Goal: Check status: Check status

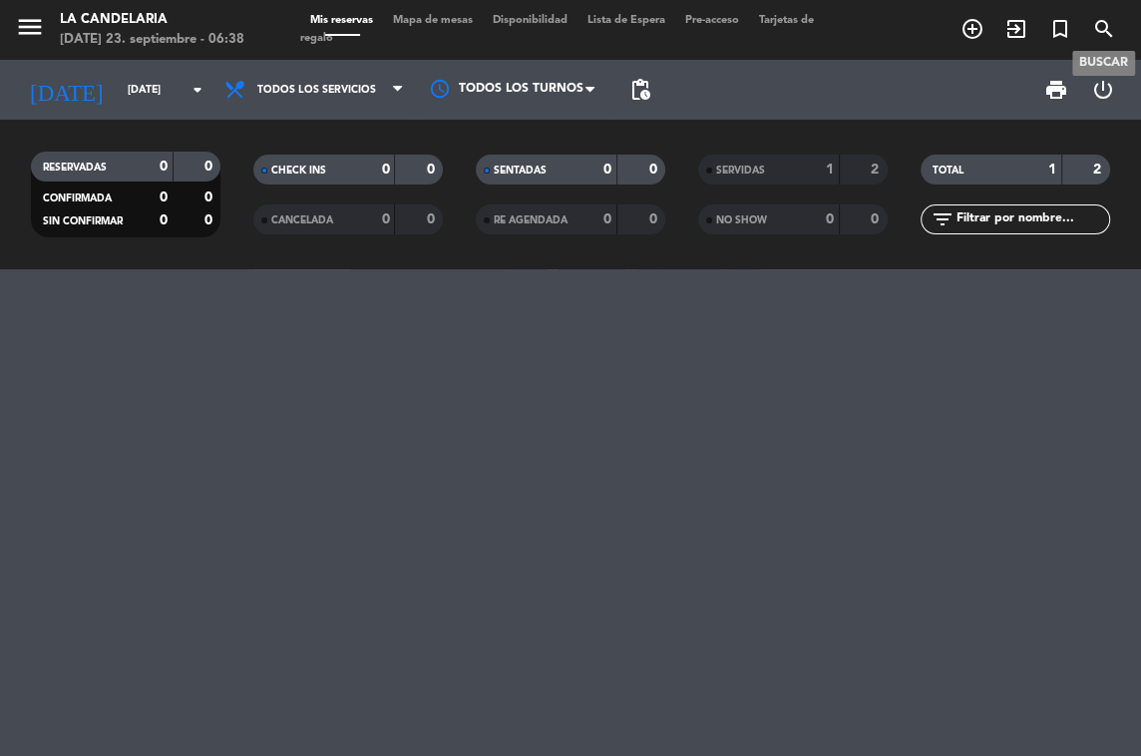
click at [1098, 23] on icon "search" at bounding box center [1105, 29] width 24 height 24
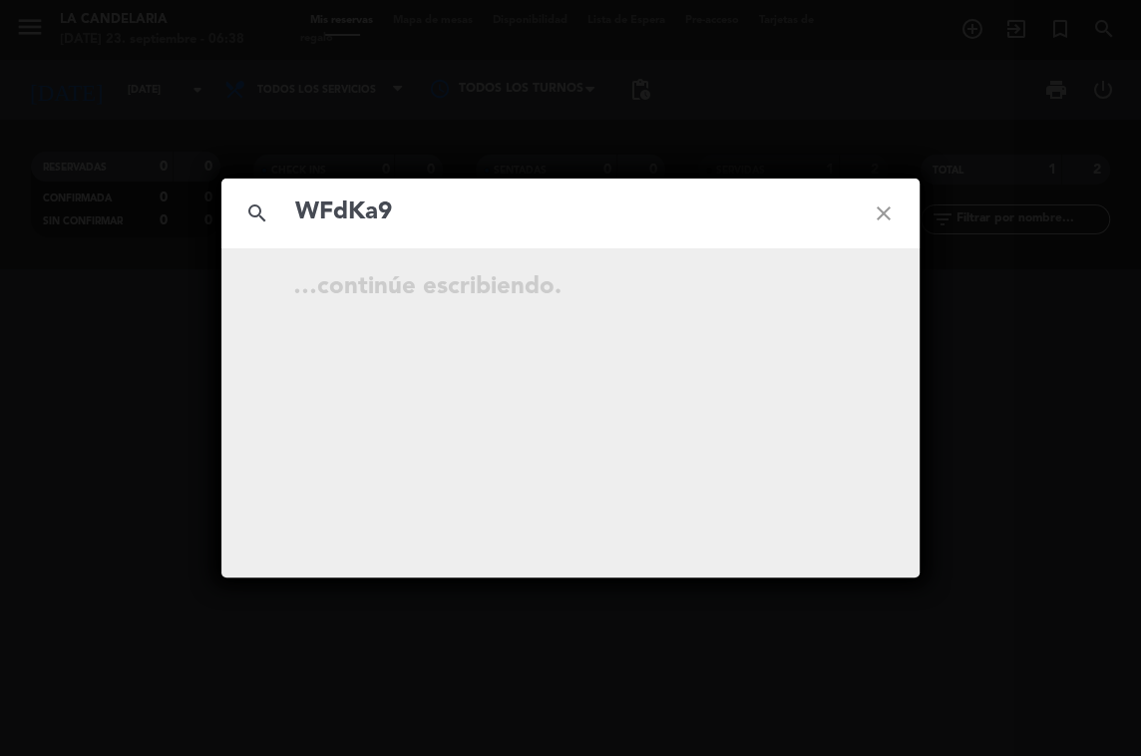
type input "WFdKa9"
click at [884, 207] on icon "close" at bounding box center [884, 214] width 72 height 72
click at [877, 209] on icon "close" at bounding box center [884, 214] width 72 height 72
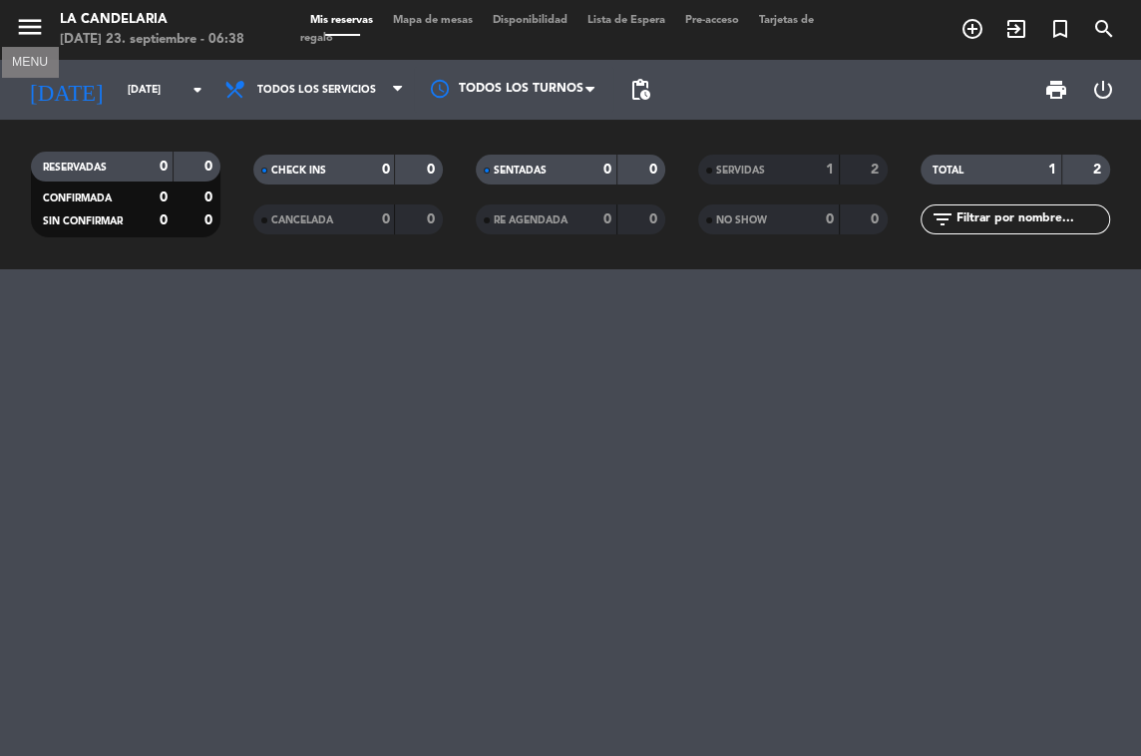
click at [26, 30] on icon "menu" at bounding box center [30, 27] width 30 height 30
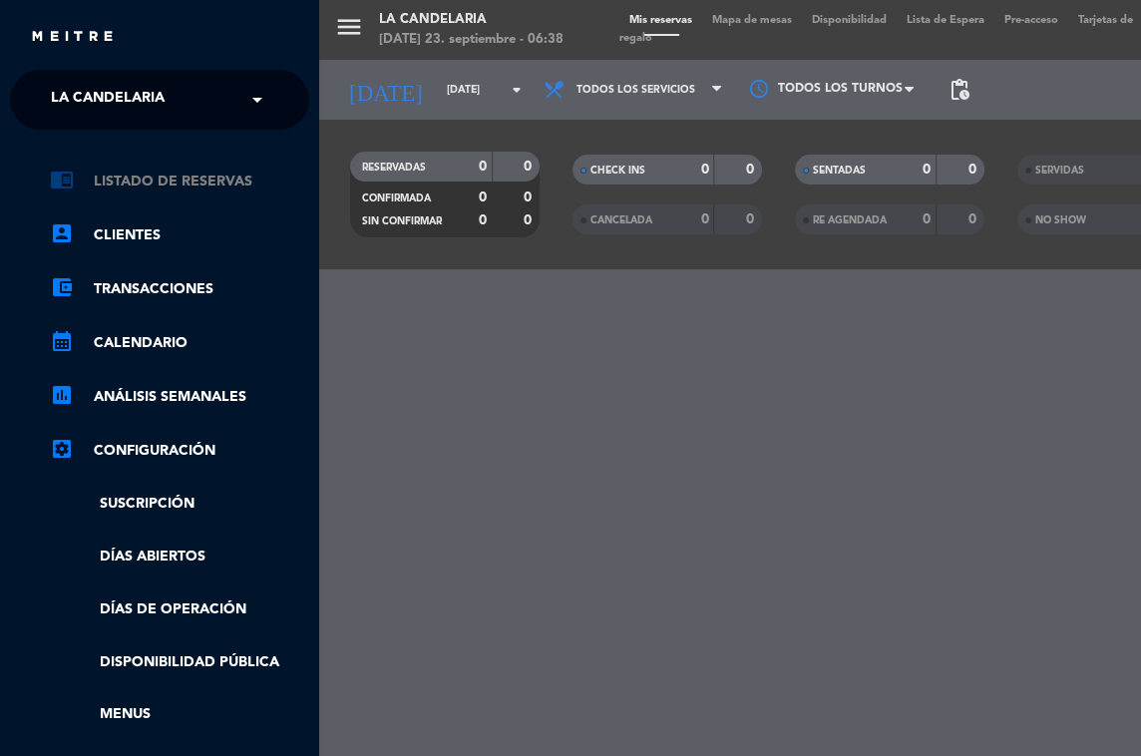
click at [110, 192] on link "chrome_reader_mode Listado de Reservas" at bounding box center [179, 182] width 259 height 24
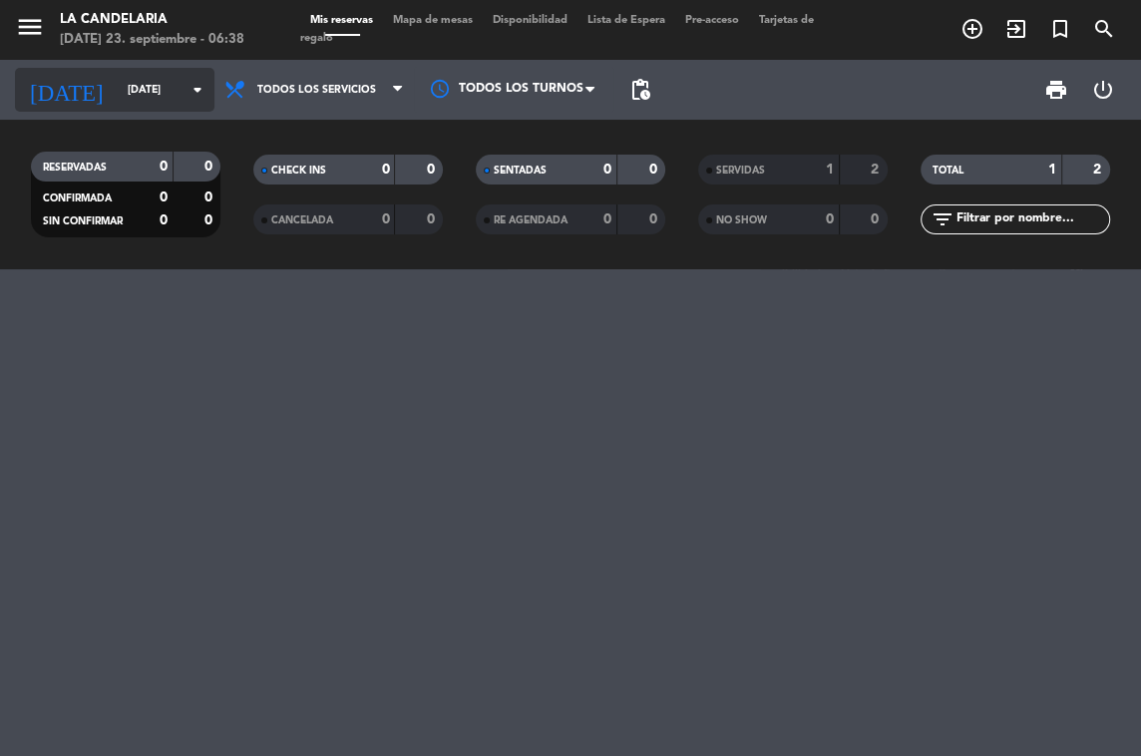
click at [129, 81] on input "[DATE]" at bounding box center [191, 90] width 147 height 33
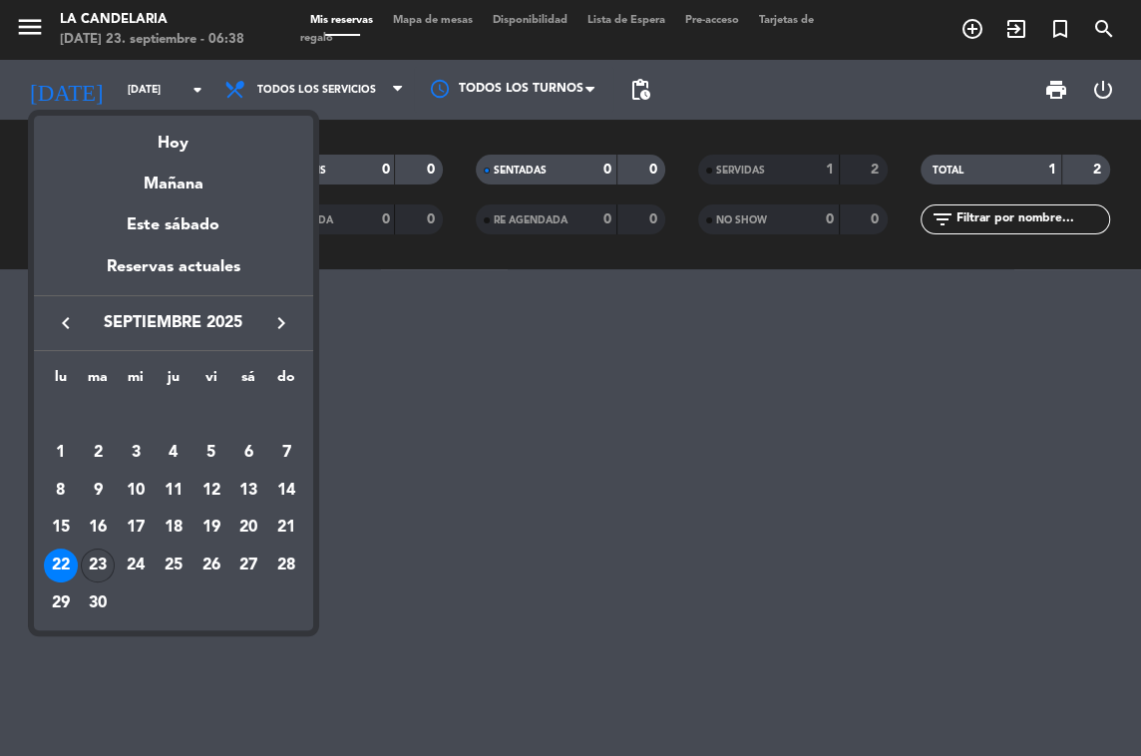
click at [97, 566] on div "23" at bounding box center [98, 566] width 34 height 34
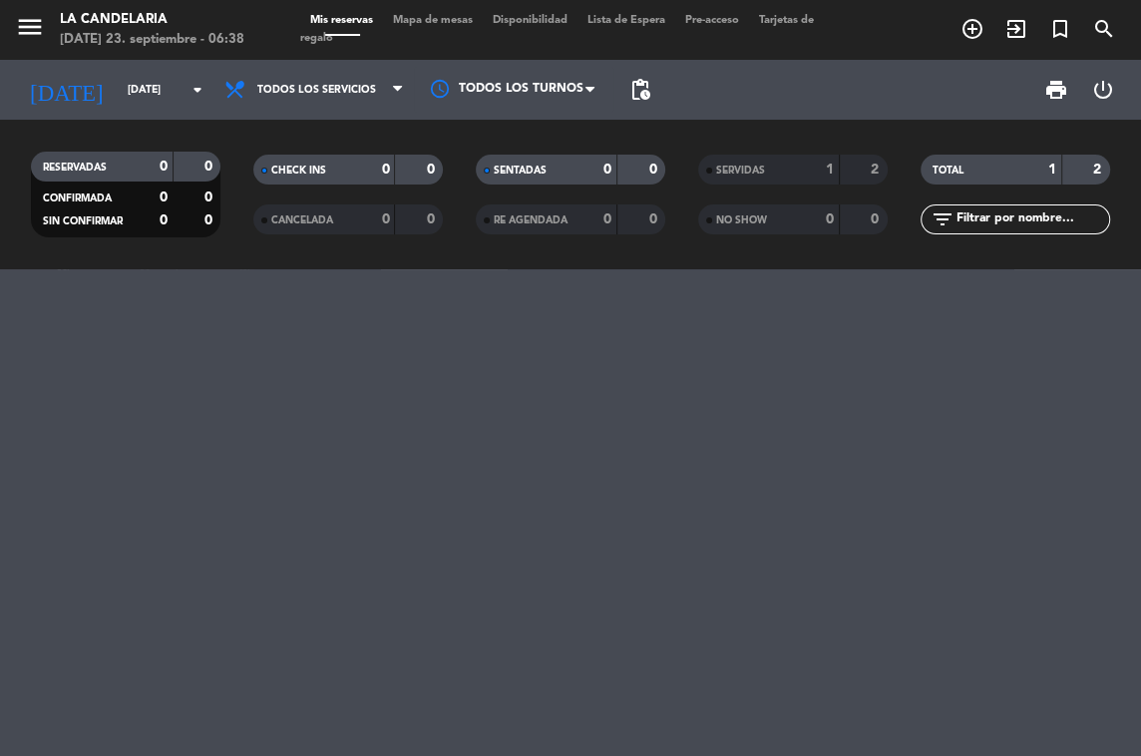
type input "[DATE]"
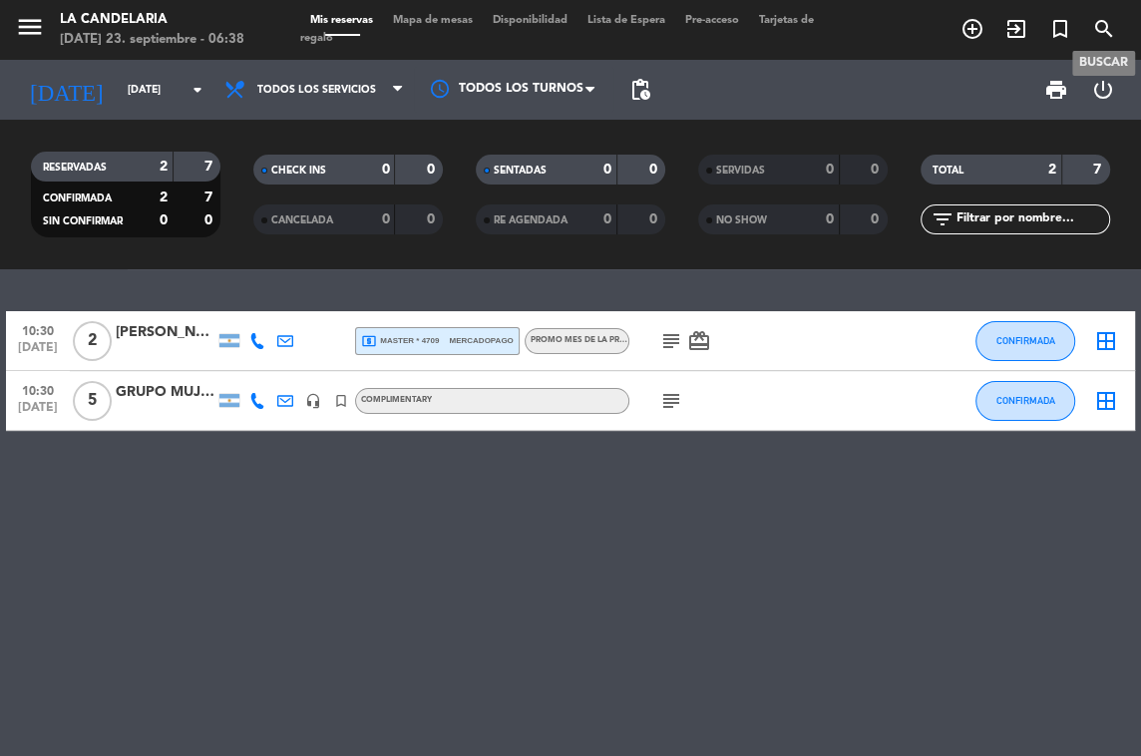
click at [1106, 19] on icon "search" at bounding box center [1105, 29] width 24 height 24
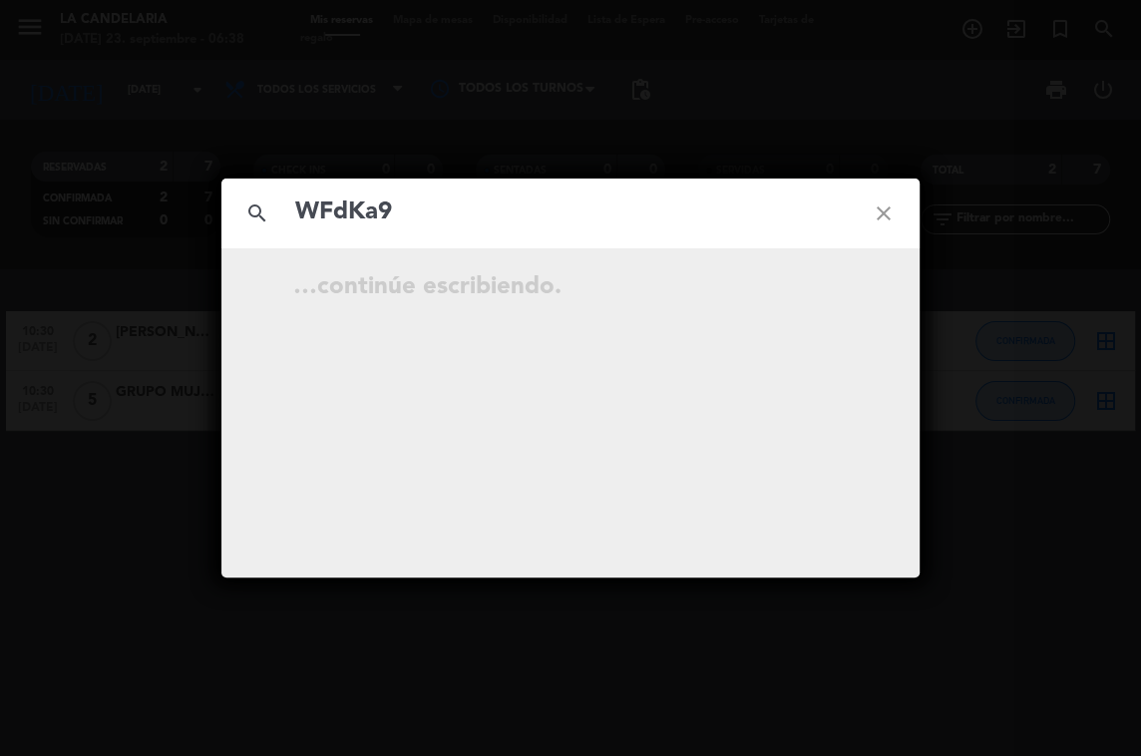
type input "WFdKa9"
click at [481, 219] on input "WFdKa9" at bounding box center [570, 213] width 555 height 41
click at [291, 202] on div "search WFdKa9 close" at bounding box center [571, 214] width 698 height 70
drag, startPoint x: 428, startPoint y: 212, endPoint x: 174, endPoint y: 212, distance: 254.4
click at [174, 212] on div "search WFdKa9 close No hay resultados para "WFdKa9"" at bounding box center [570, 378] width 1141 height 756
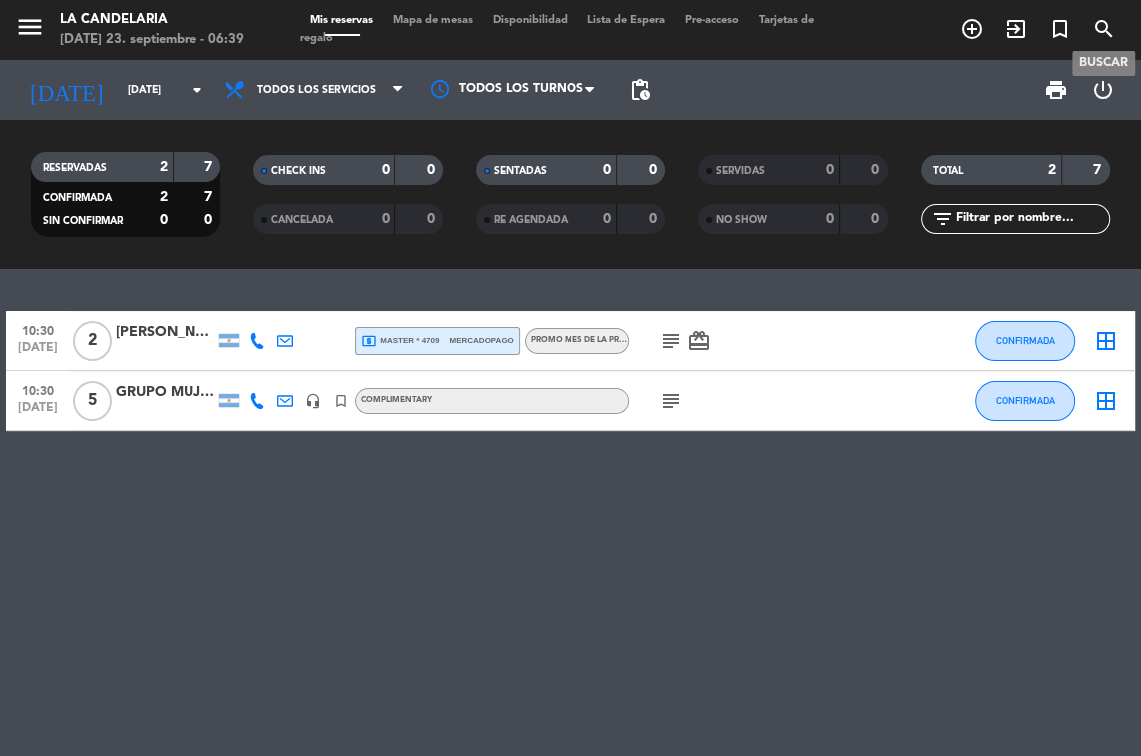
click at [1115, 23] on icon "search" at bounding box center [1105, 29] width 24 height 24
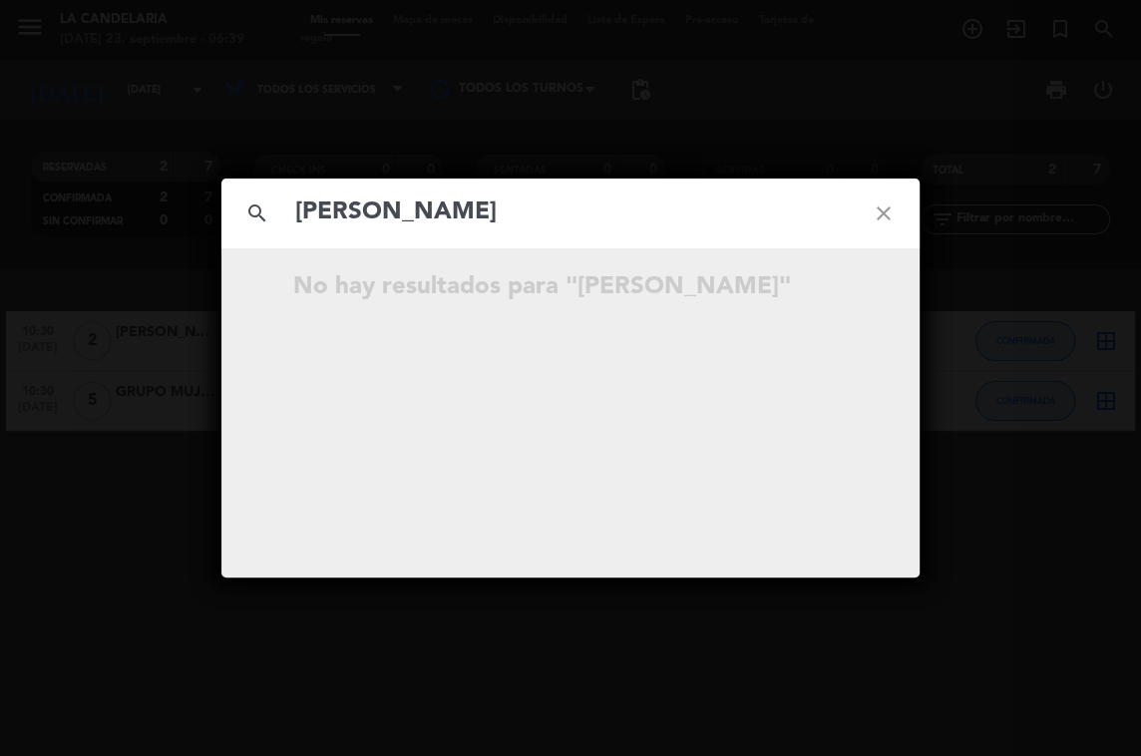
click at [370, 216] on input "[PERSON_NAME]" at bounding box center [570, 213] width 555 height 41
type input "[PERSON_NAME]"
click at [883, 213] on icon "close" at bounding box center [884, 214] width 72 height 72
click at [881, 212] on icon "close" at bounding box center [884, 214] width 72 height 72
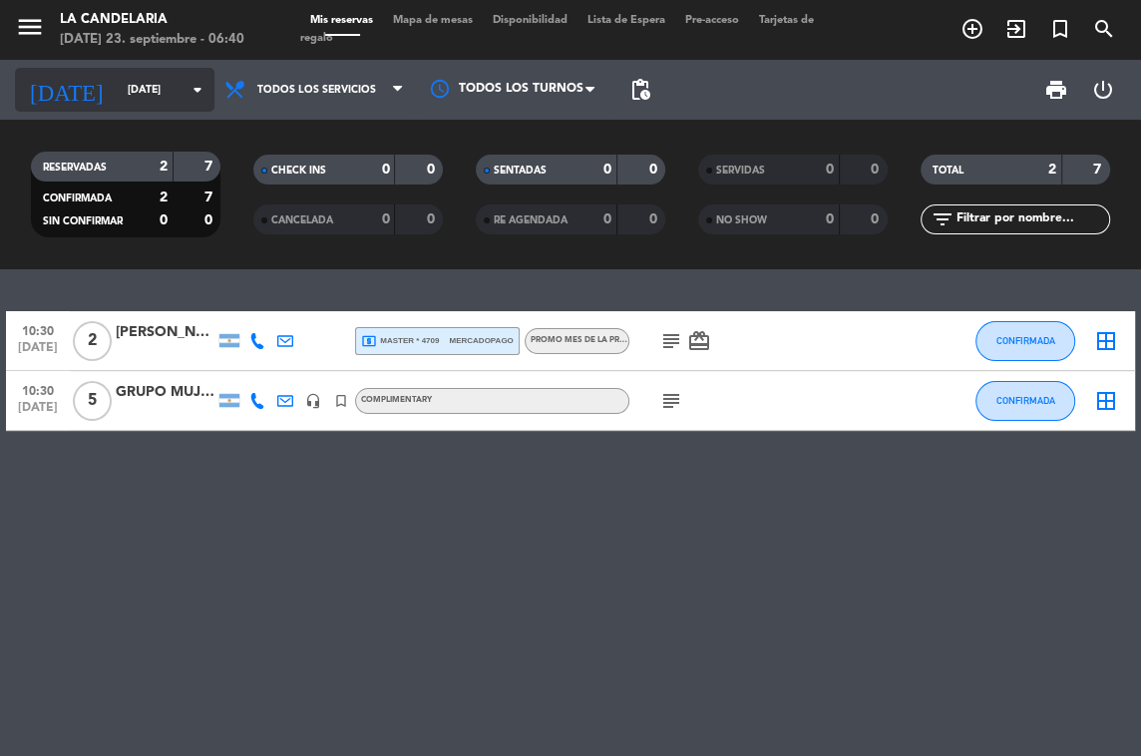
click at [121, 101] on input "[DATE]" at bounding box center [191, 90] width 147 height 33
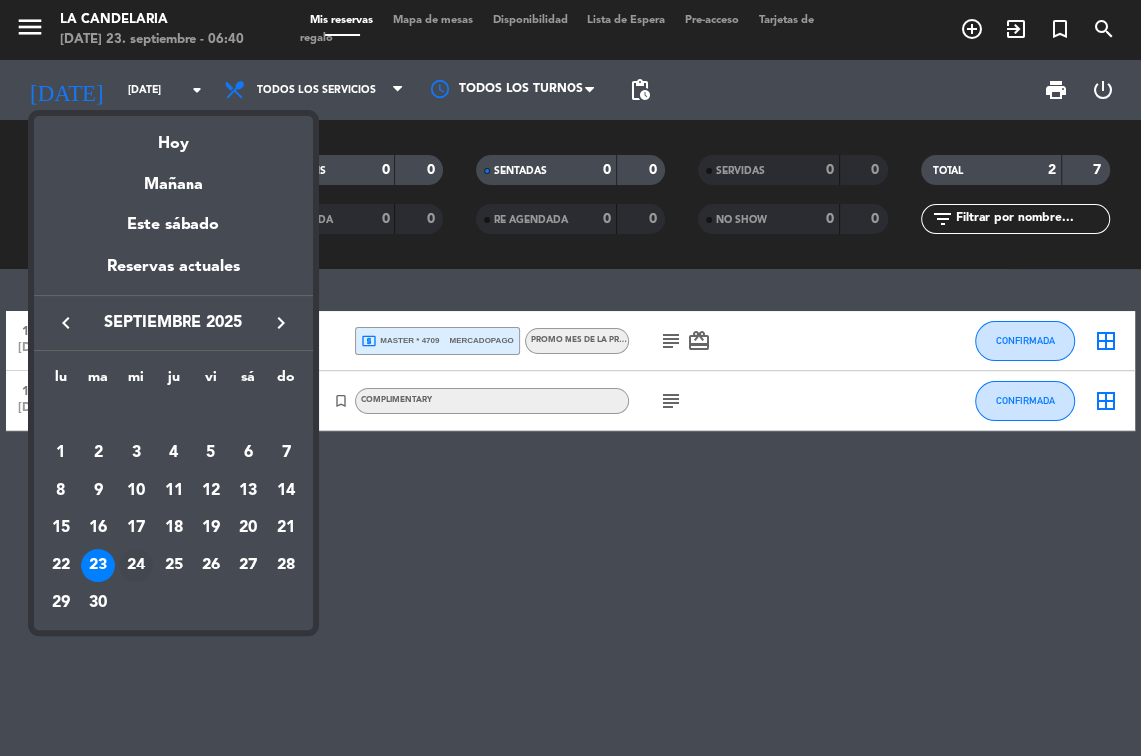
click at [139, 566] on div "24" at bounding box center [136, 566] width 34 height 34
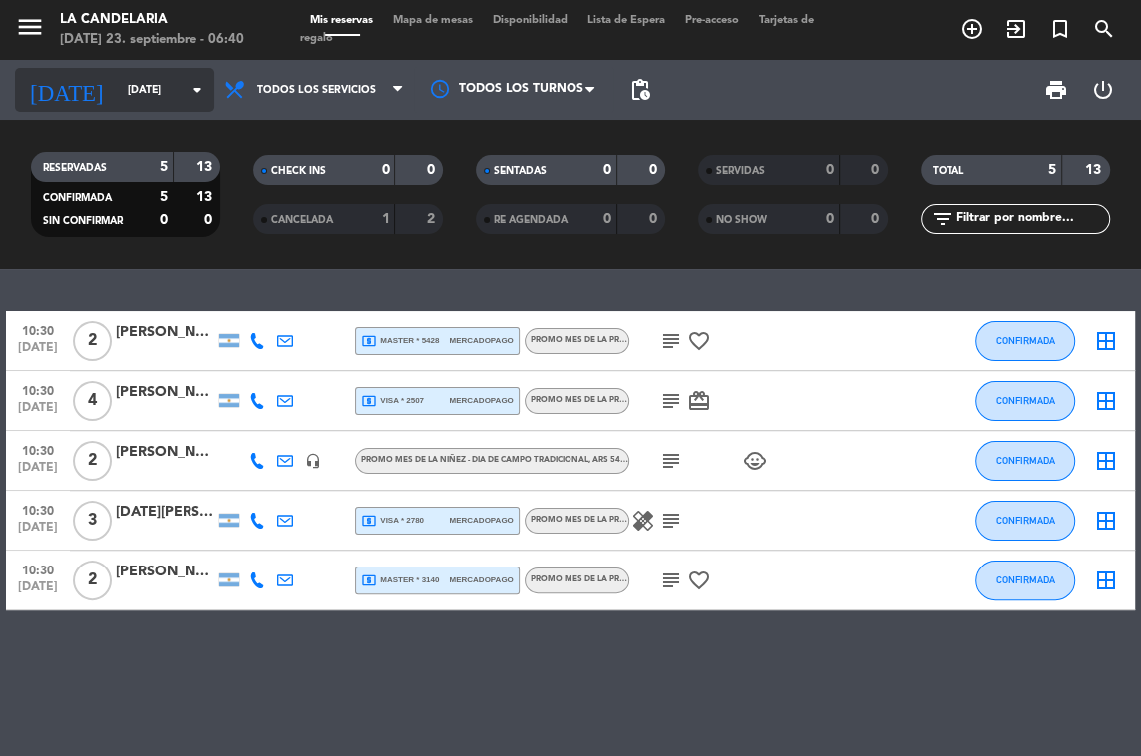
click at [155, 77] on input "[DATE]" at bounding box center [191, 90] width 147 height 33
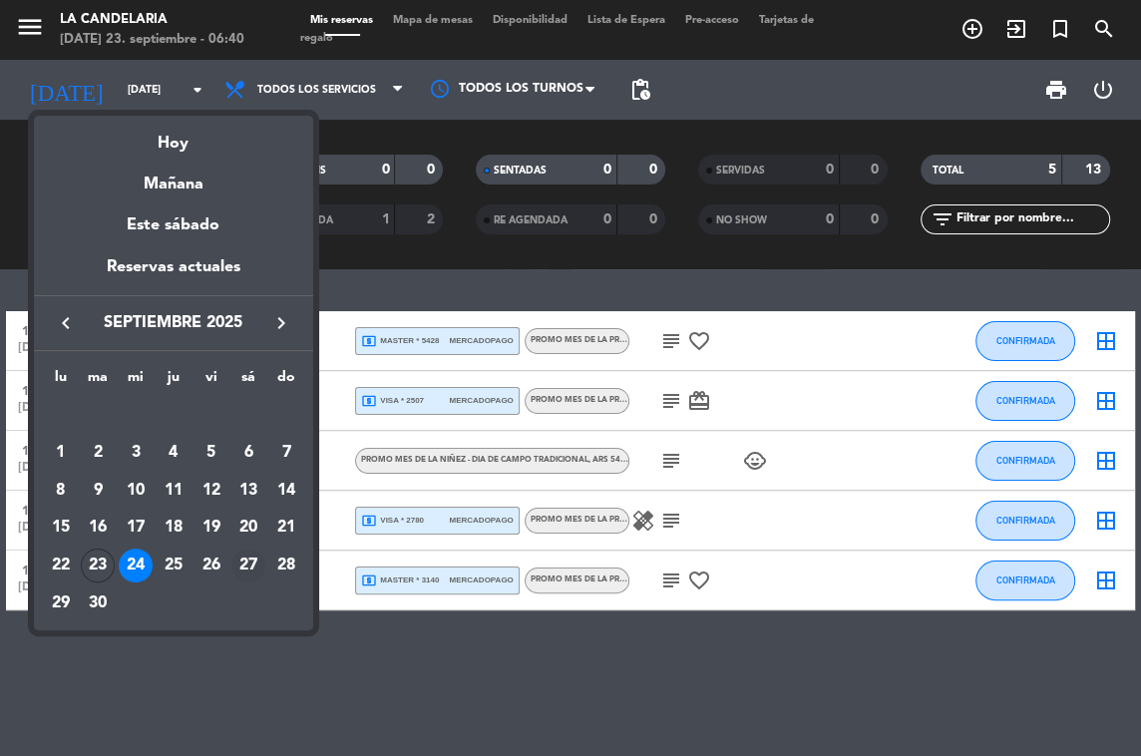
click at [256, 561] on div "27" at bounding box center [248, 566] width 34 height 34
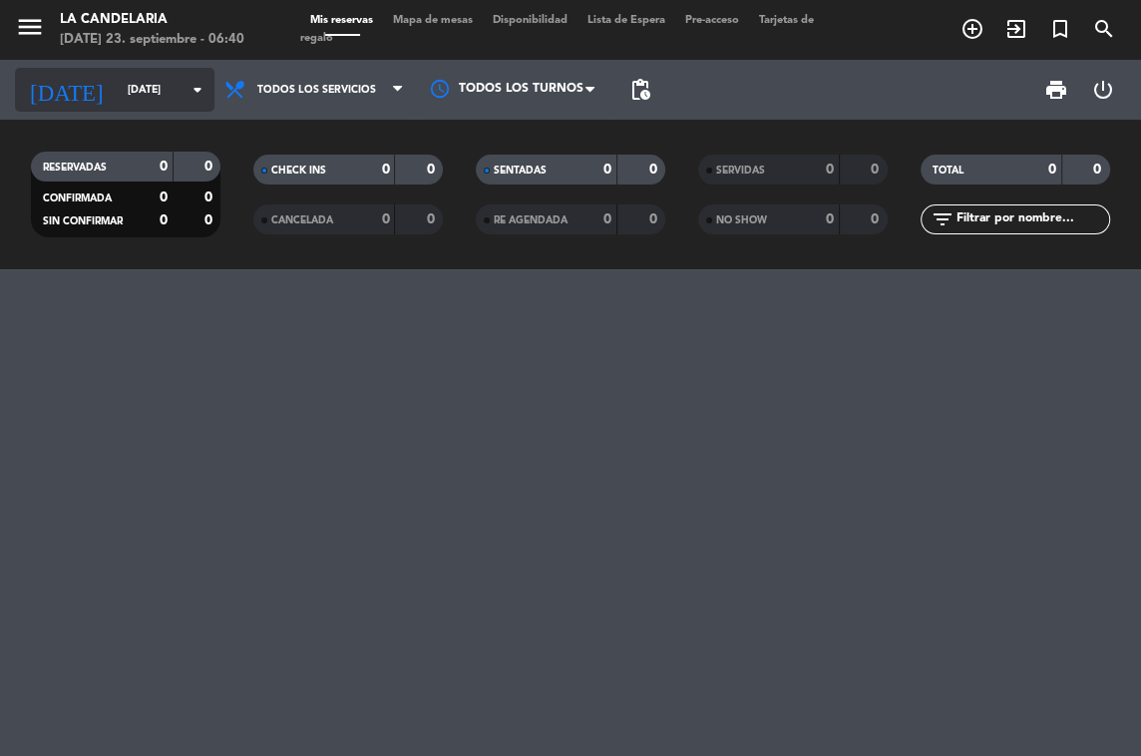
click at [132, 87] on input "[DATE]" at bounding box center [191, 90] width 147 height 33
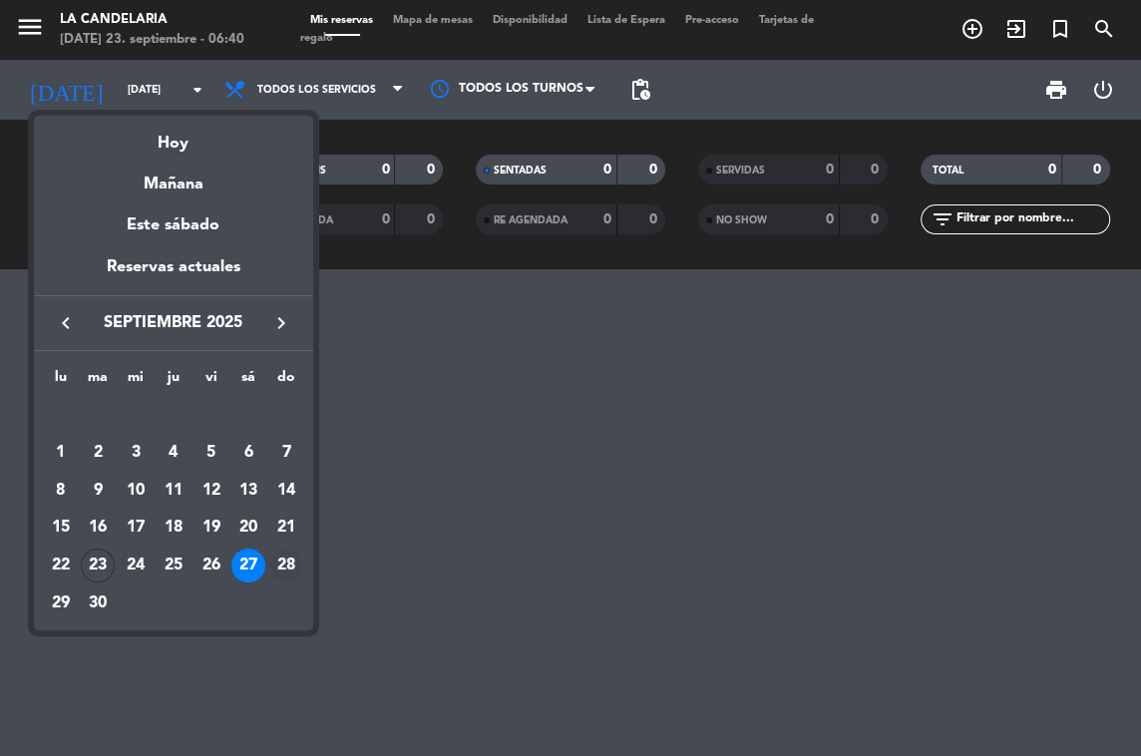
click at [290, 558] on div "28" at bounding box center [286, 566] width 34 height 34
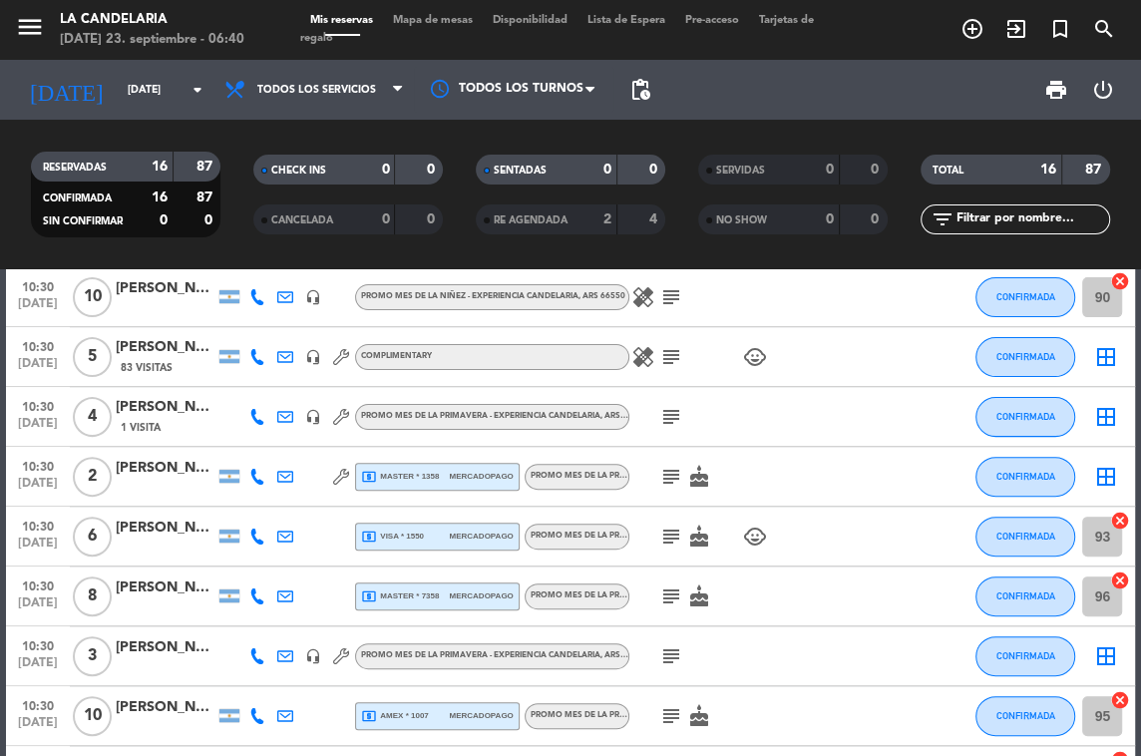
scroll to position [612, 0]
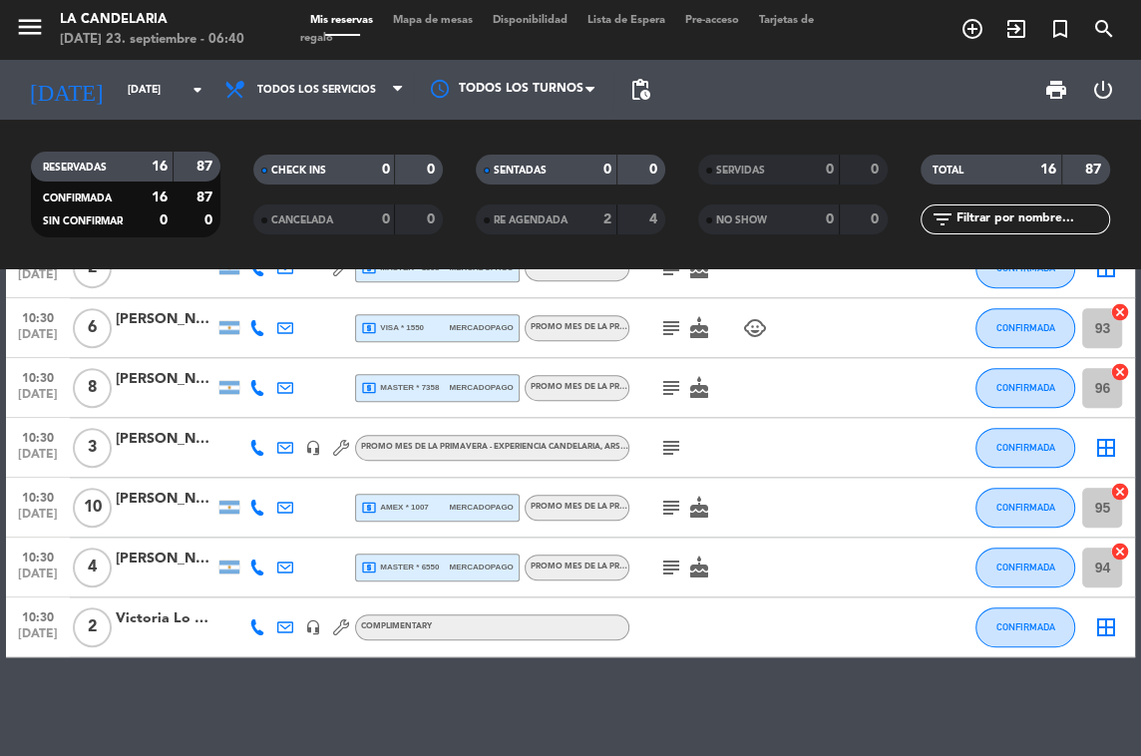
click at [149, 499] on div "[PERSON_NAME]" at bounding box center [166, 499] width 100 height 23
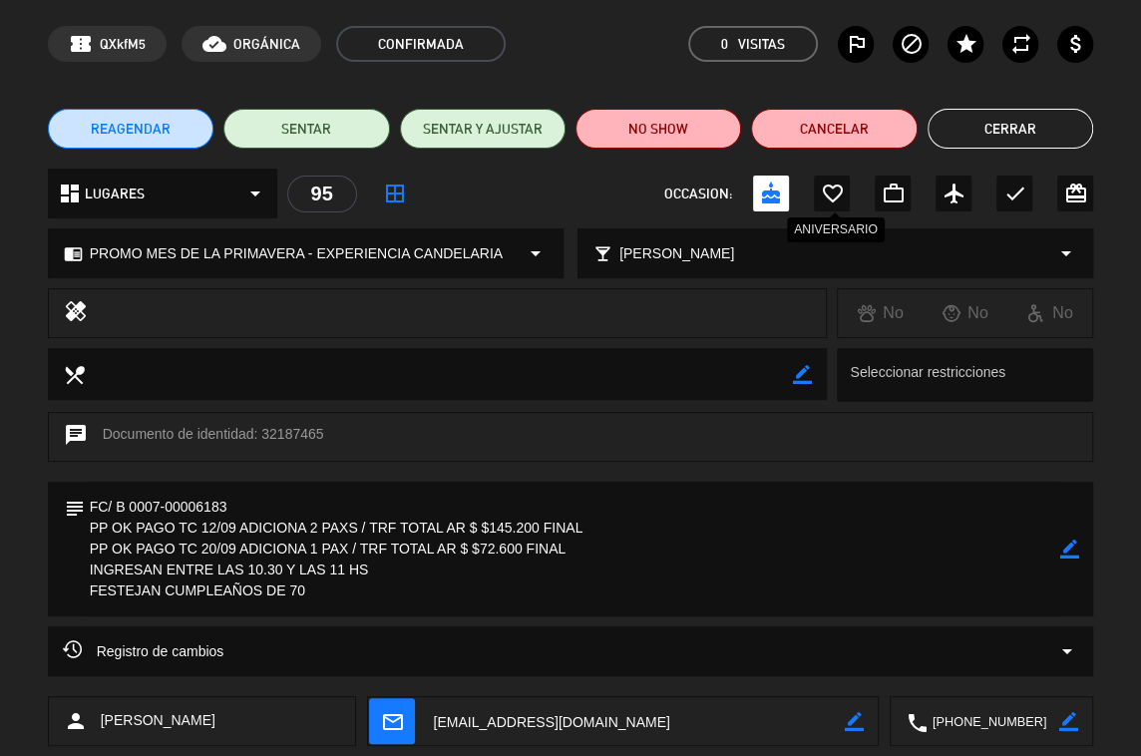
scroll to position [0, 0]
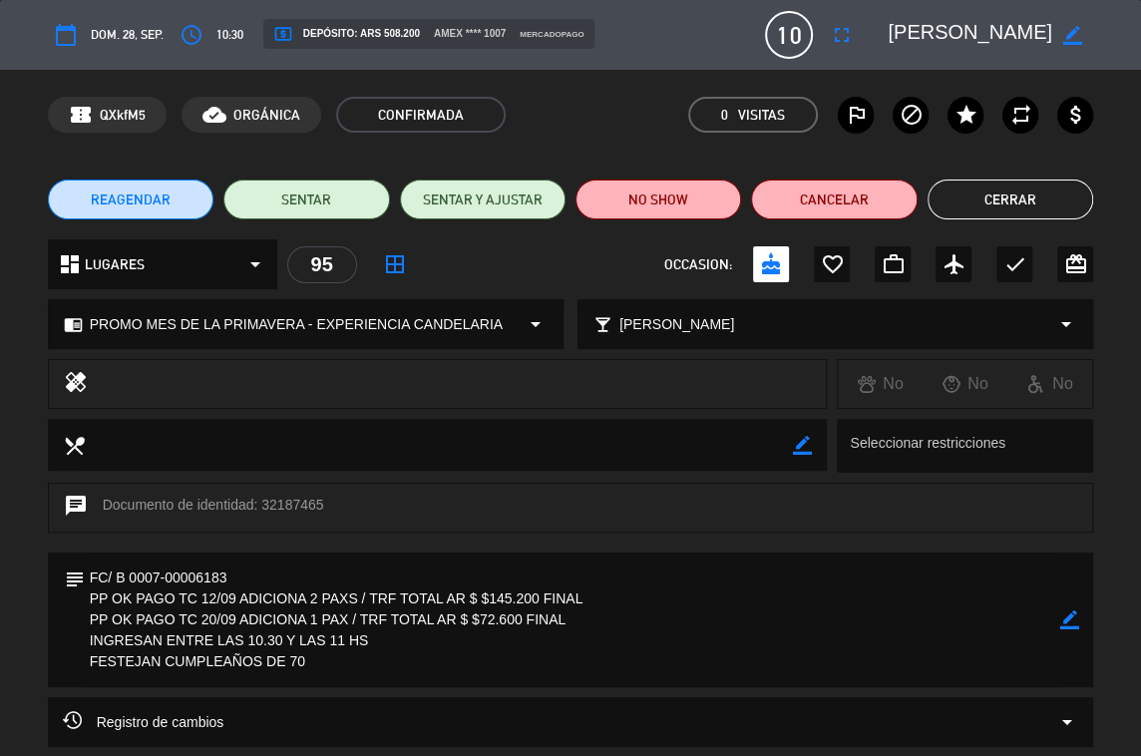
click at [1009, 202] on button "Cerrar" at bounding box center [1011, 200] width 166 height 40
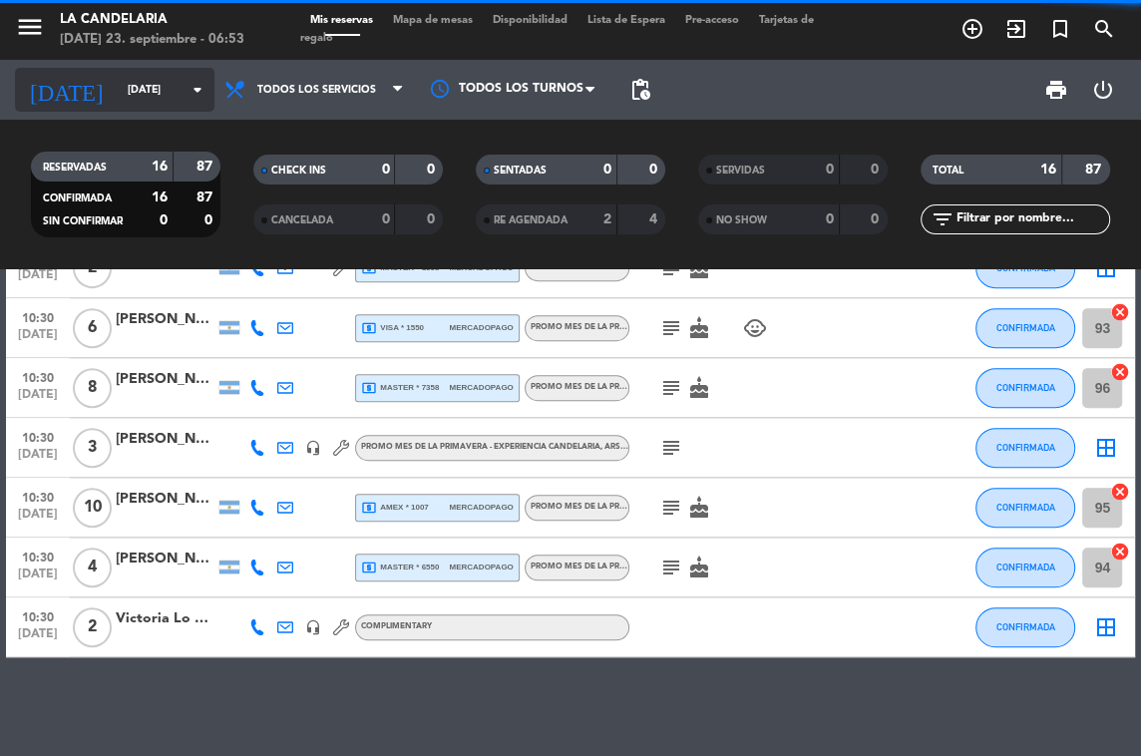
click at [118, 86] on input "[DATE]" at bounding box center [191, 90] width 147 height 33
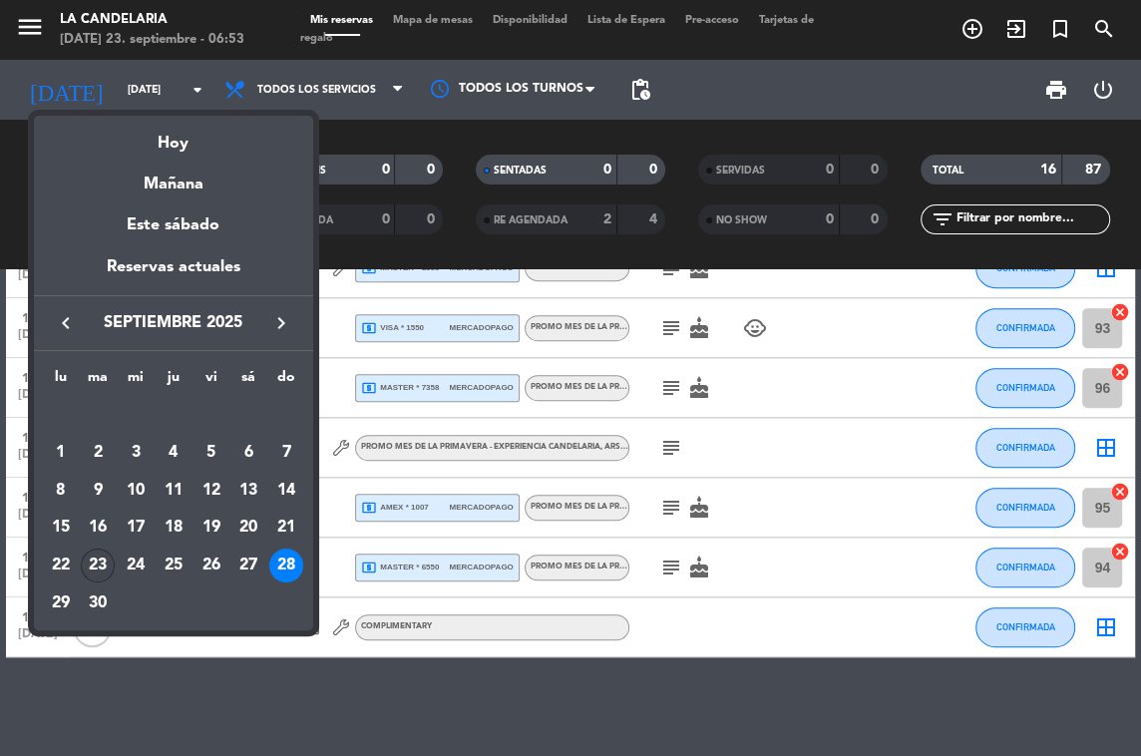
click at [108, 568] on div "23" at bounding box center [98, 566] width 34 height 34
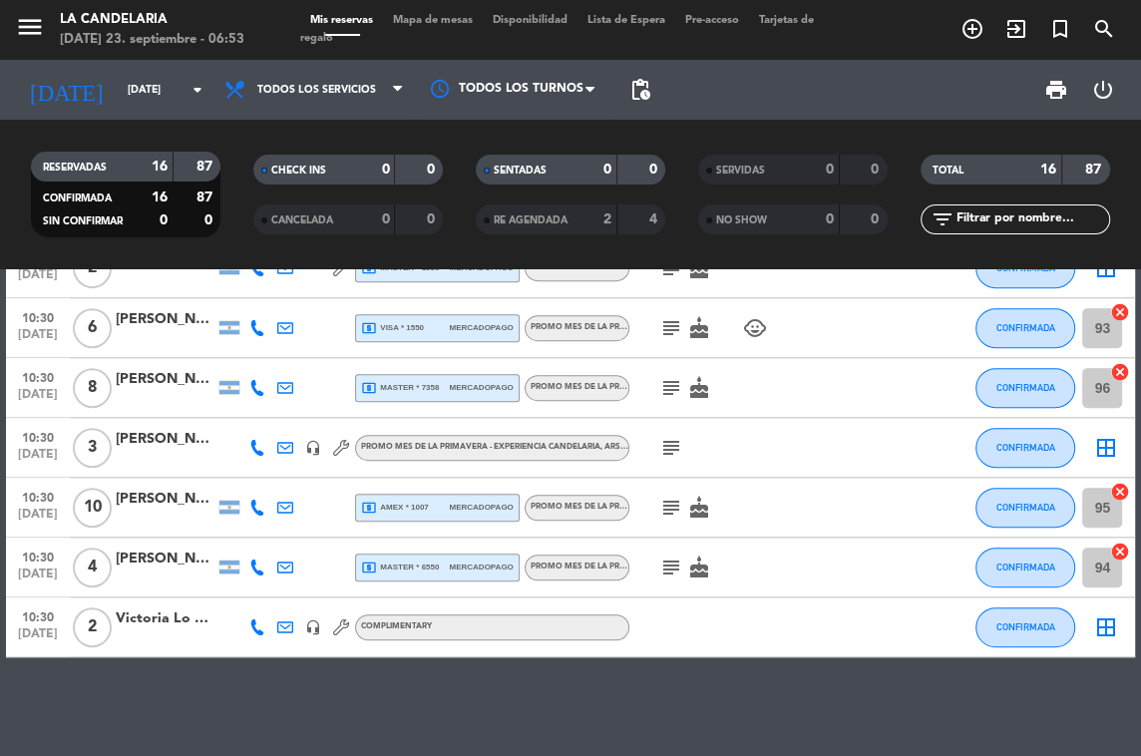
type input "[DATE]"
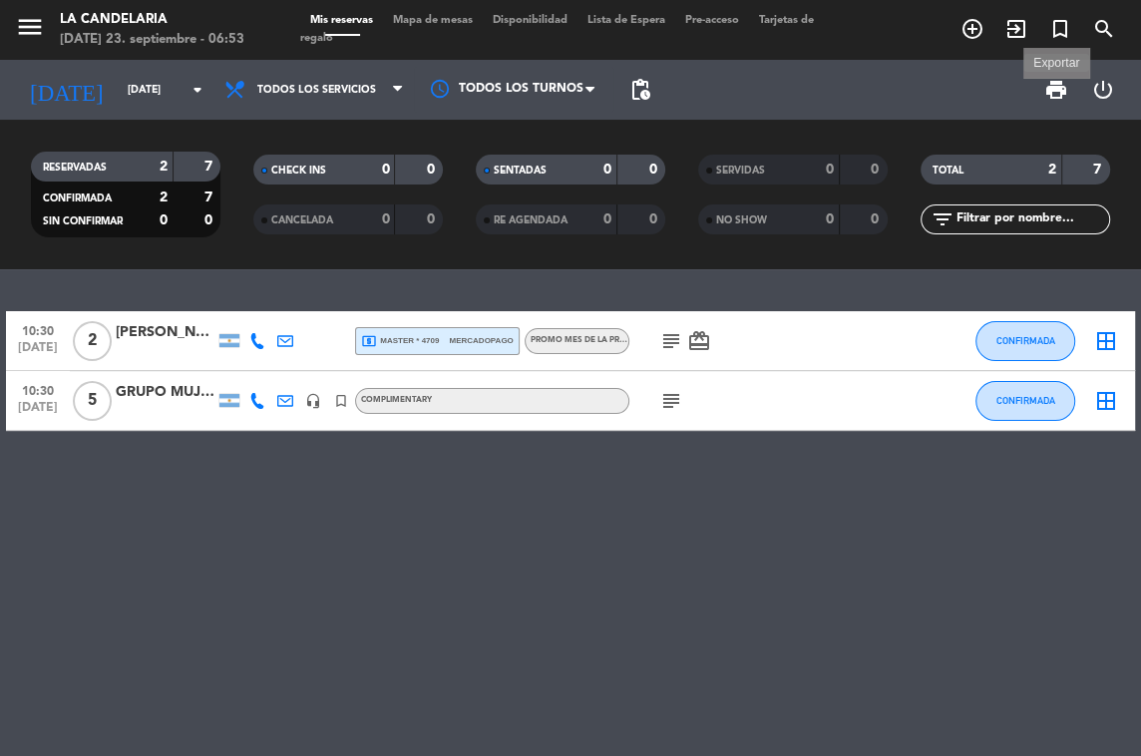
click at [1053, 87] on span "print" at bounding box center [1057, 90] width 24 height 24
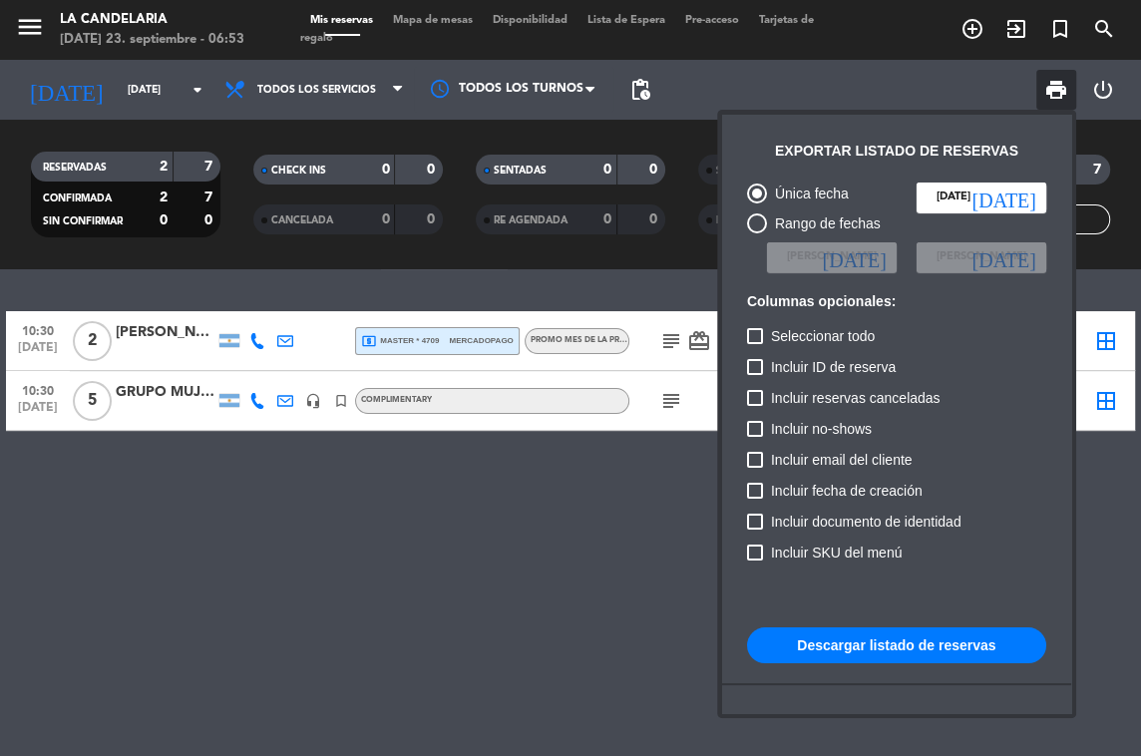
click at [937, 650] on button "Descargar listado de reservas" at bounding box center [896, 646] width 299 height 36
click at [38, 20] on div at bounding box center [570, 378] width 1141 height 756
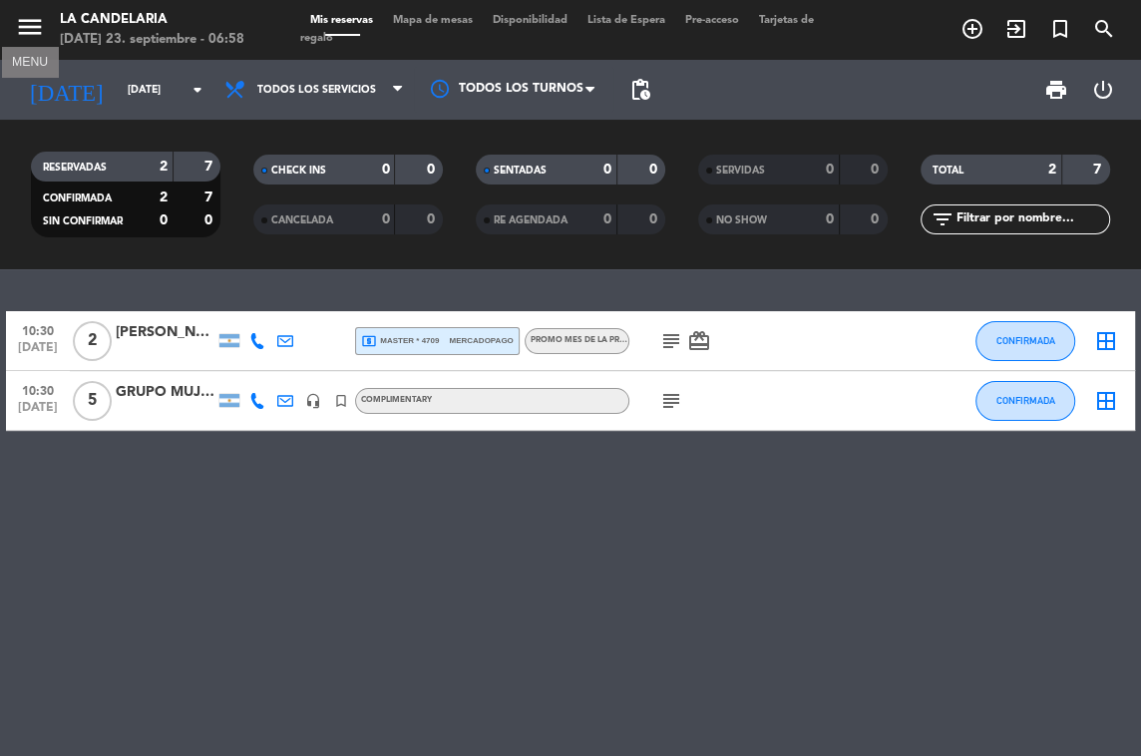
click at [25, 26] on icon "menu" at bounding box center [30, 27] width 30 height 30
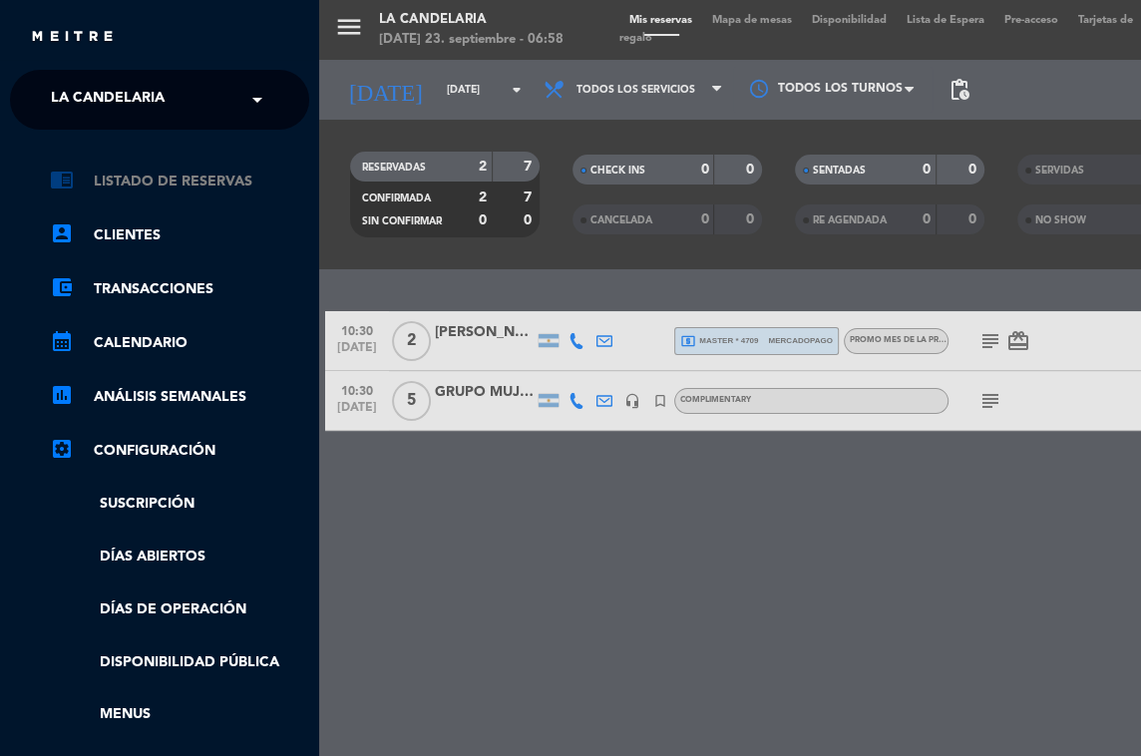
click at [121, 177] on link "chrome_reader_mode Listado de Reservas" at bounding box center [179, 182] width 259 height 24
